Goal: Task Accomplishment & Management: Manage account settings

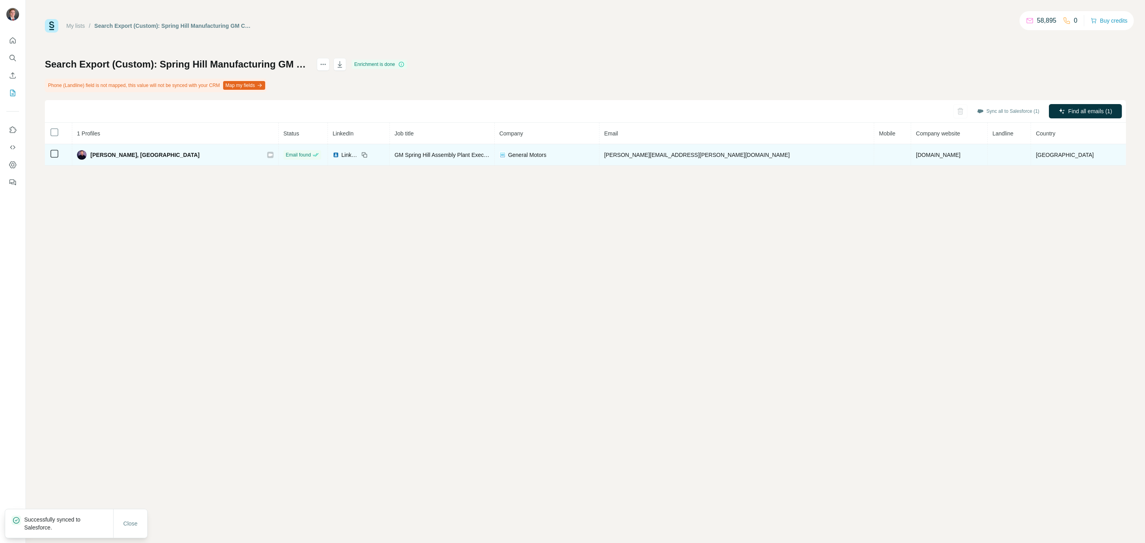
click at [272, 153] on icon at bounding box center [270, 154] width 4 height 3
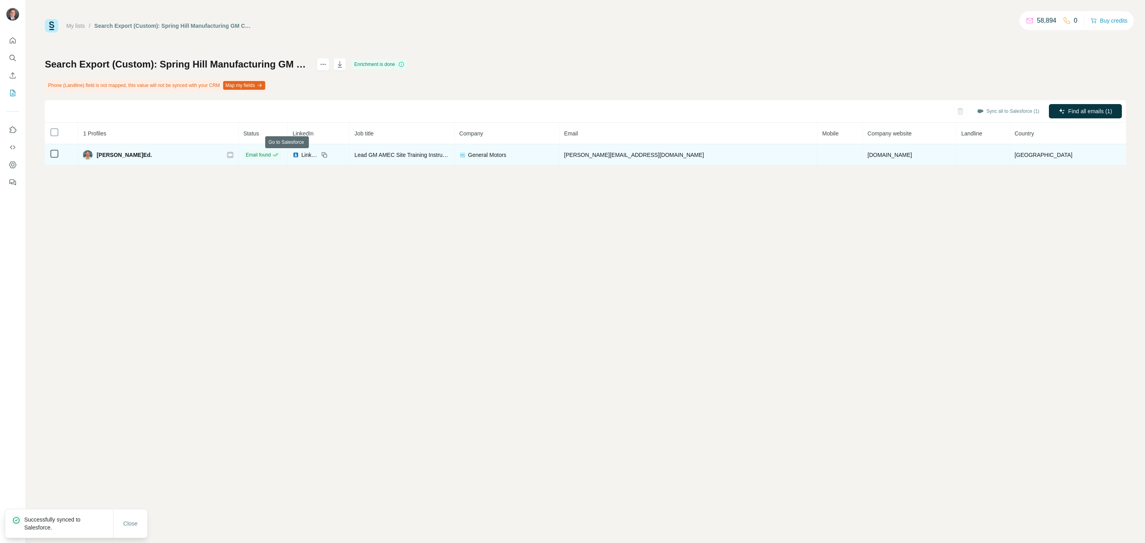
click at [233, 156] on icon at bounding box center [230, 155] width 5 height 6
click at [222, 157] on icon at bounding box center [219, 155] width 5 height 6
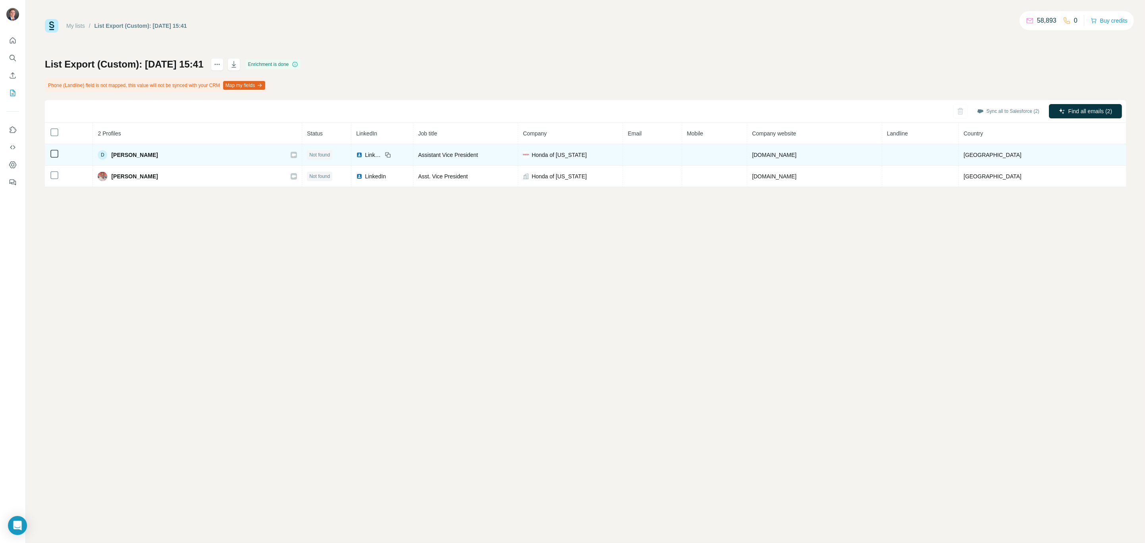
click at [292, 154] on icon at bounding box center [294, 154] width 4 height 3
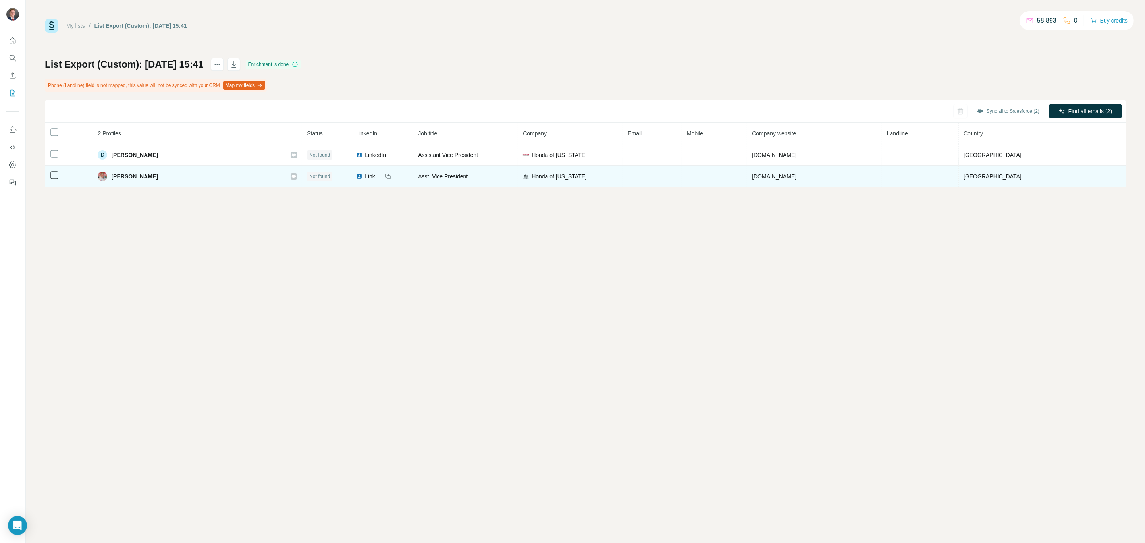
click at [292, 176] on icon at bounding box center [294, 176] width 4 height 3
